Goal: Information Seeking & Learning: Find contact information

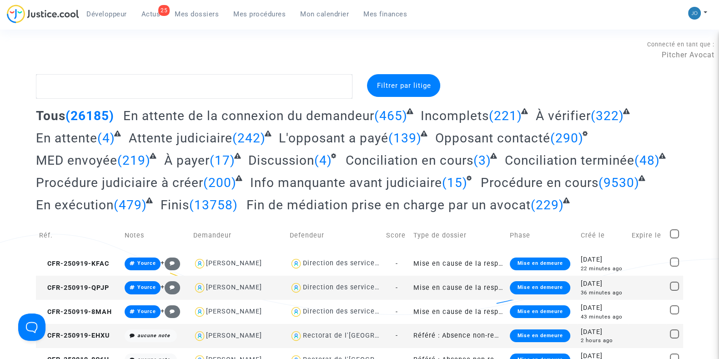
click at [339, 10] on span "Mon calendrier" at bounding box center [324, 14] width 49 height 8
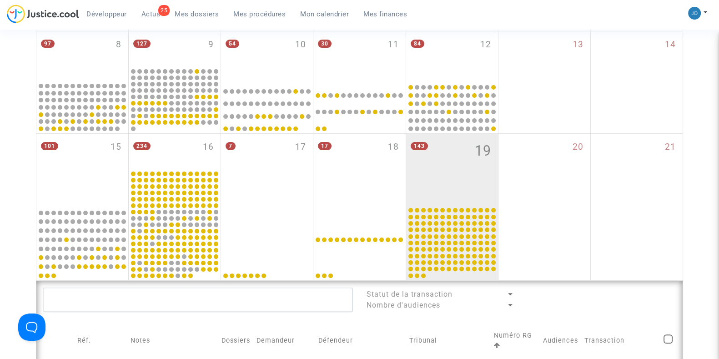
scroll to position [274, 0]
drag, startPoint x: 501, startPoint y: 184, endPoint x: 461, endPoint y: 182, distance: 39.6
click at [461, 182] on div "101 15 234 16 7 17 17 18 143 19 20 21" at bounding box center [359, 206] width 647 height 147
click at [461, 182] on div "143 19" at bounding box center [452, 169] width 92 height 72
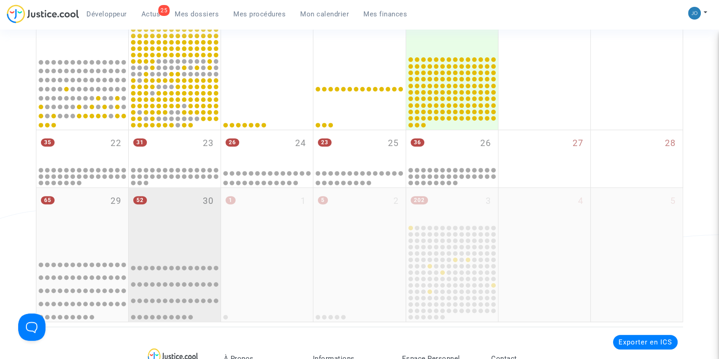
scroll to position [425, 0]
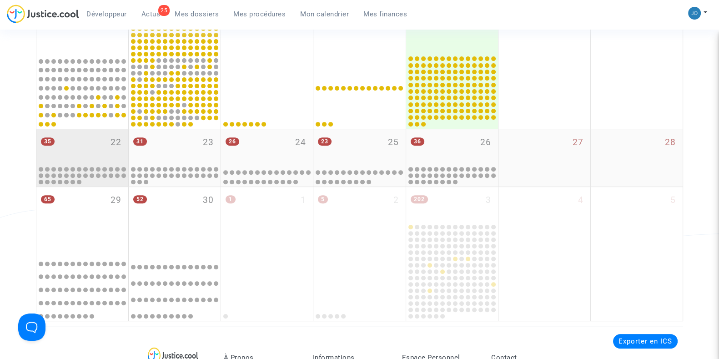
click at [75, 147] on div "35 22" at bounding box center [82, 146] width 92 height 35
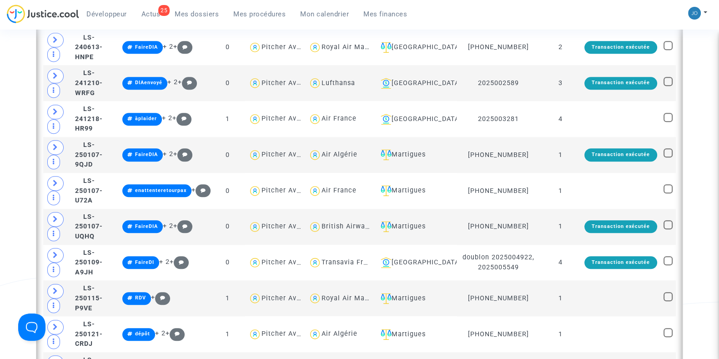
scroll to position [1158, 0]
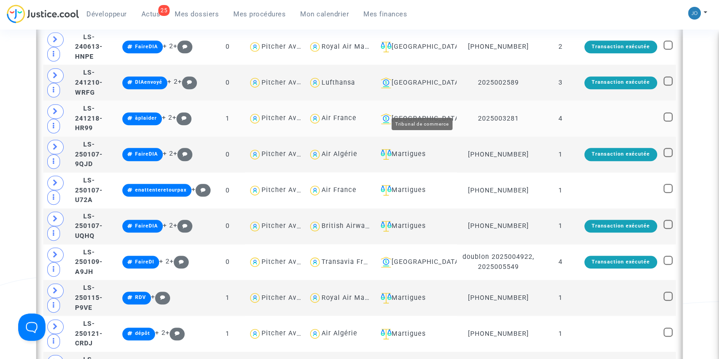
click at [426, 113] on div "Toulouse" at bounding box center [415, 118] width 77 height 11
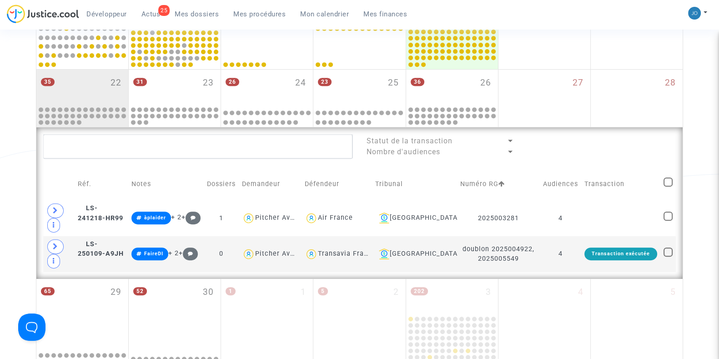
scroll to position [484, 0]
click at [582, 220] on td "4" at bounding box center [560, 219] width 41 height 36
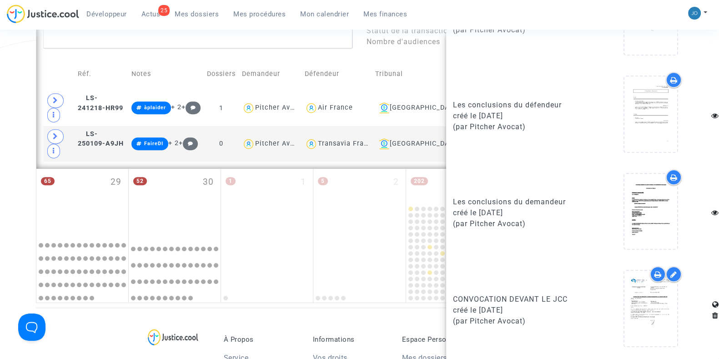
scroll to position [596, 0]
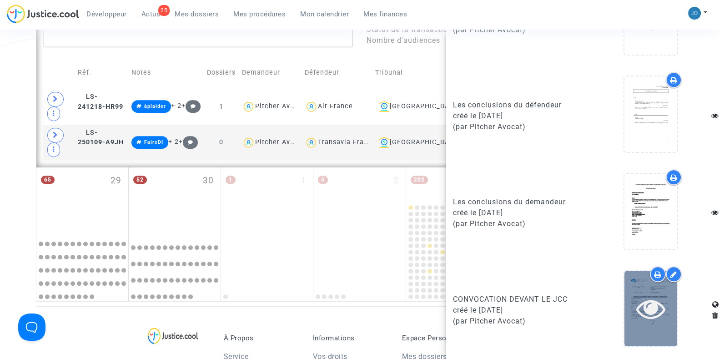
click at [637, 306] on icon at bounding box center [652, 308] width 30 height 29
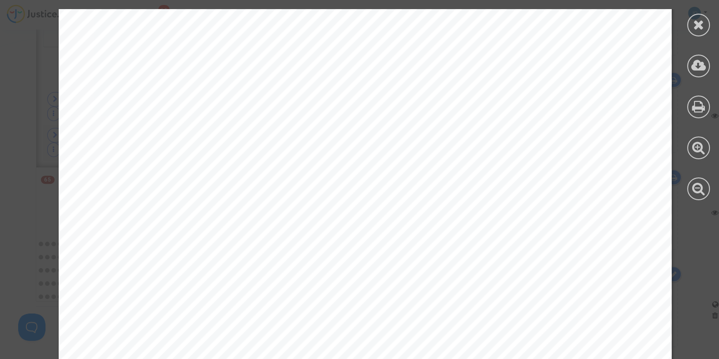
scroll to position [442, 0]
drag, startPoint x: 134, startPoint y: 188, endPoint x: 448, endPoint y: 187, distance: 314.0
click at [448, 187] on div "PLACE DE LA BOURSE BP 7016 31068 TOULOUSE CEDEX 7 Contentieux Général et Référé…" at bounding box center [365, 1] width 613 height 868
click at [409, 169] on span "audience__heure_convocation" at bounding box center [408, 167] width 199 height 13
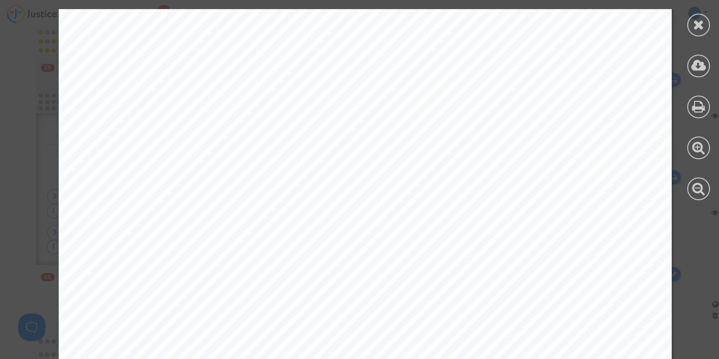
scroll to position [73, 0]
click at [214, 170] on span "judiciaire@greffe-tc-toulouse.fr" at bounding box center [221, 175] width 162 height 10
click at [250, 170] on span "judiciaire@greffe-tc-toulouse.fr" at bounding box center [221, 175] width 162 height 10
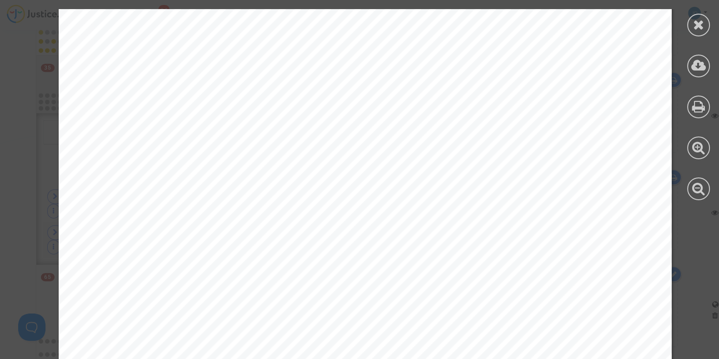
drag, startPoint x: 252, startPoint y: 173, endPoint x: 131, endPoint y: 175, distance: 121.5
click at [140, 175] on span "judiciaire@greffe-tc-toulouse.fr" at bounding box center [221, 175] width 162 height 10
copy span "judiciaire@greffe-tc-toulous"
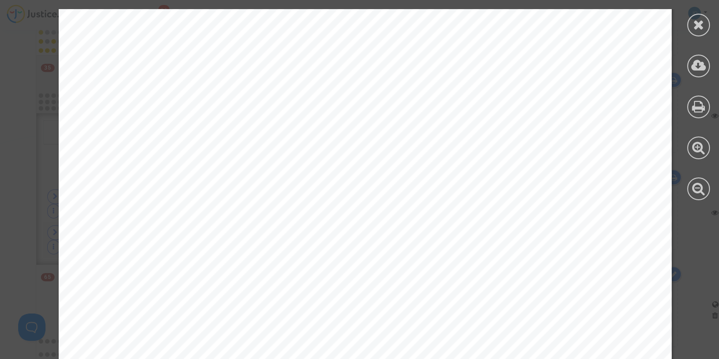
drag, startPoint x: 168, startPoint y: 238, endPoint x: 106, endPoint y: 218, distance: 65.6
click at [106, 218] on div "PLACE DE LA BOURSE BP 7016 31068 TOULOUSE CEDEX 7 Contentieux Général et Référé…" at bounding box center [365, 278] width 613 height 868
click at [106, 218] on span "- Société de droit lituanien SKYCOP" at bounding box center [199, 215] width 203 height 13
drag, startPoint x: 99, startPoint y: 213, endPoint x: 150, endPoint y: 236, distance: 55.8
click at [150, 236] on div "PLACE DE LA BOURSE BP 7016 31068 TOULOUSE CEDEX 7 Contentieux Général et Référé…" at bounding box center [365, 278] width 613 height 868
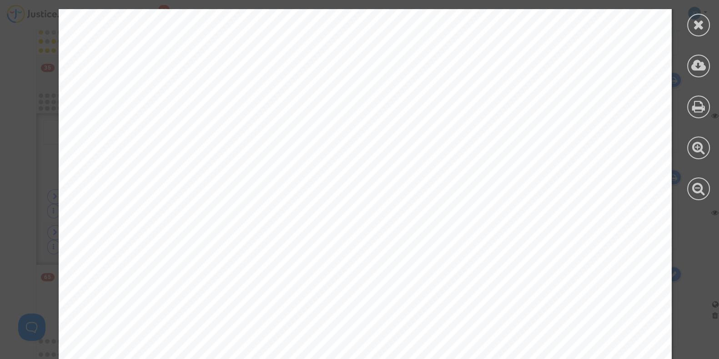
copy div "Société de droit lituanien SKYCOP Dariaus ir Giréno g. 21A LT-02189 Vilnius (LI…"
drag, startPoint x: 257, startPoint y: 78, endPoint x: 130, endPoint y: 78, distance: 127.0
click at [130, 78] on div "PLACE DE LA BOURSE BP 7016 31068 TOULOUSE CEDEX 7 Contentieux Général et Référé…" at bounding box center [365, 278] width 613 height 868
click at [287, 139] on span "CONVOCATION DEVANT LE JUGE CHARGE DE LA CONCILIATIO" at bounding box center [363, 141] width 475 height 15
drag, startPoint x: 230, startPoint y: 160, endPoint x: 142, endPoint y: 159, distance: 88.3
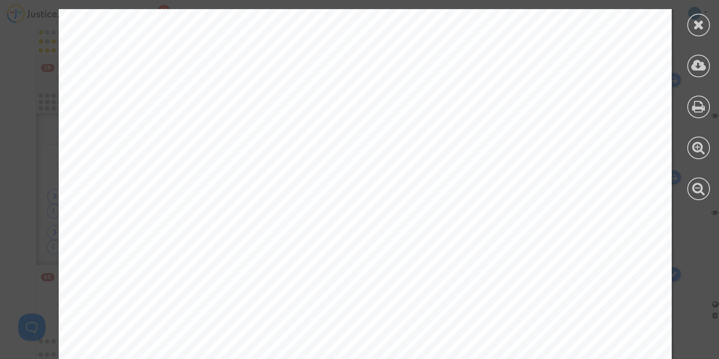
click at [142, 159] on span "Nos Réf. : RG 2025003281" at bounding box center [170, 164] width 152 height 13
copy span "RG 202500328"
click at [617, 152] on div "PLACE DE LA BOURSE BP 7016 31068 TOULOUSE CEDEX 7 Contentieux Général et Référé…" at bounding box center [365, 278] width 613 height 868
click at [704, 26] on icon at bounding box center [699, 25] width 11 height 14
